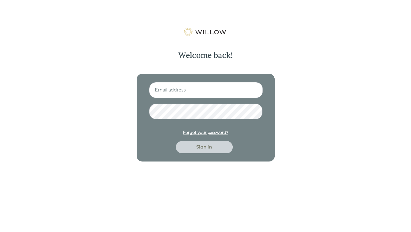
click at [208, 90] on input at bounding box center [206, 90] width 114 height 16
type input "[EMAIL_ADDRESS][DOMAIN_NAME]"
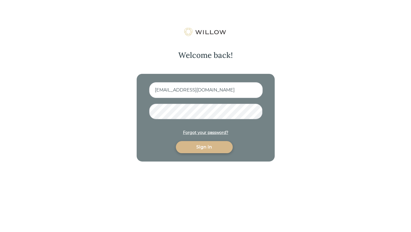
click at [176, 141] on button "Sign in" at bounding box center [204, 147] width 57 height 12
click at [207, 147] on div "Sign in" at bounding box center [204, 147] width 44 height 7
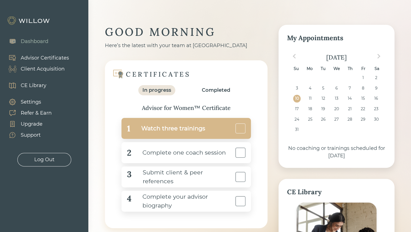
click at [158, 136] on div "1 Watch three trainings" at bounding box center [185, 128] width 129 height 21
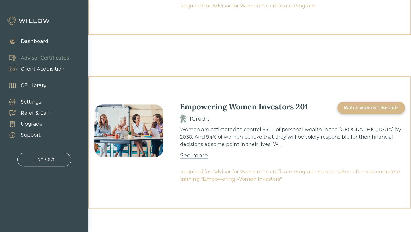
scroll to position [282, 0]
click at [367, 107] on div "Watch video & take quiz" at bounding box center [370, 107] width 55 height 7
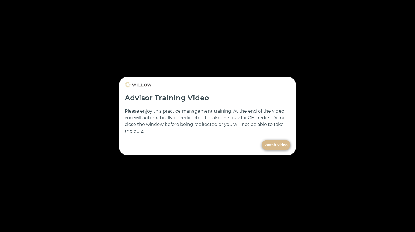
click at [277, 145] on button "Watch Video" at bounding box center [276, 145] width 28 height 10
